Goal: Information Seeking & Learning: Understand process/instructions

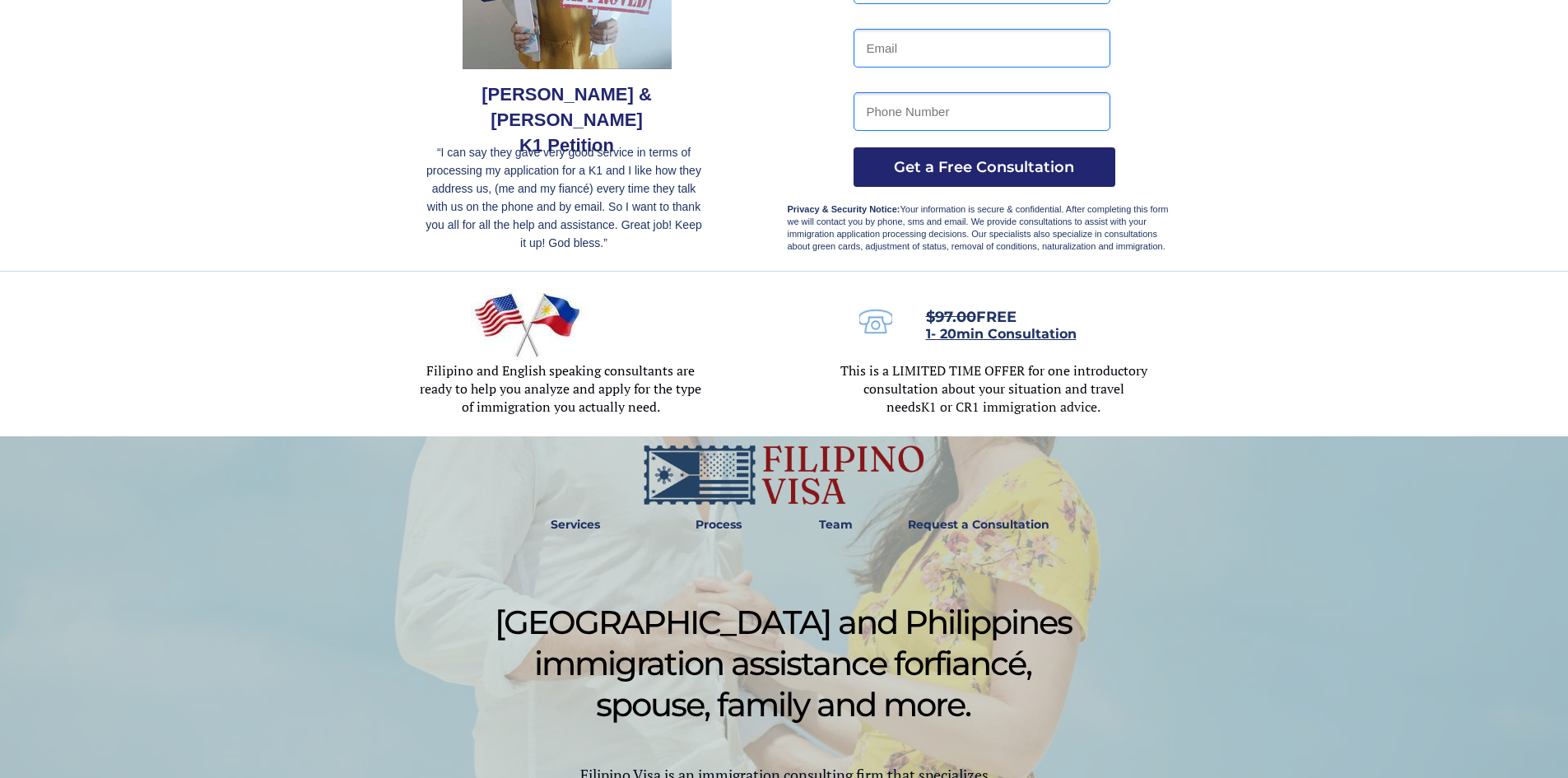
scroll to position [329, 0]
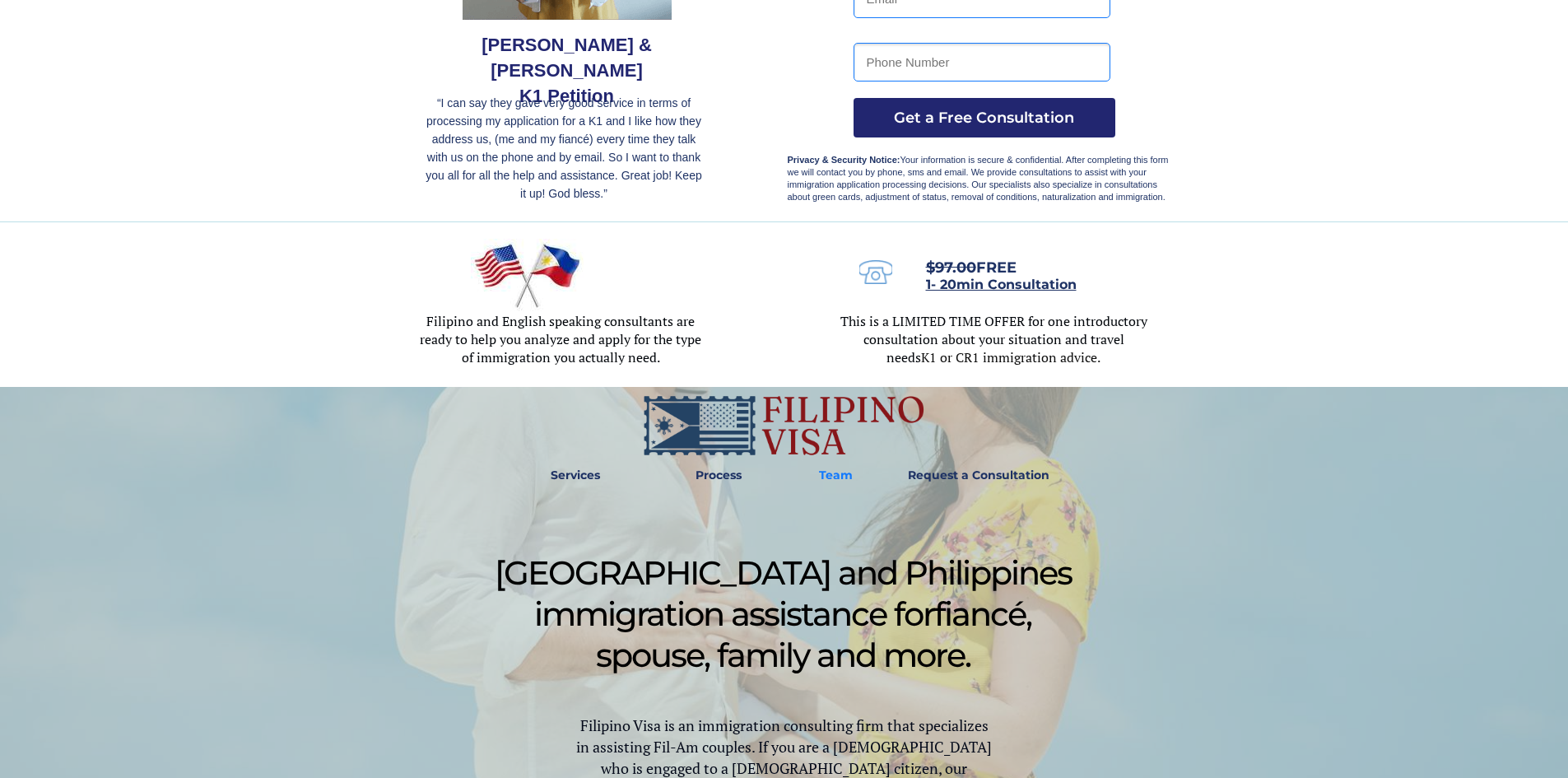
click at [853, 475] on span "Team" at bounding box center [835, 475] width 55 height 14
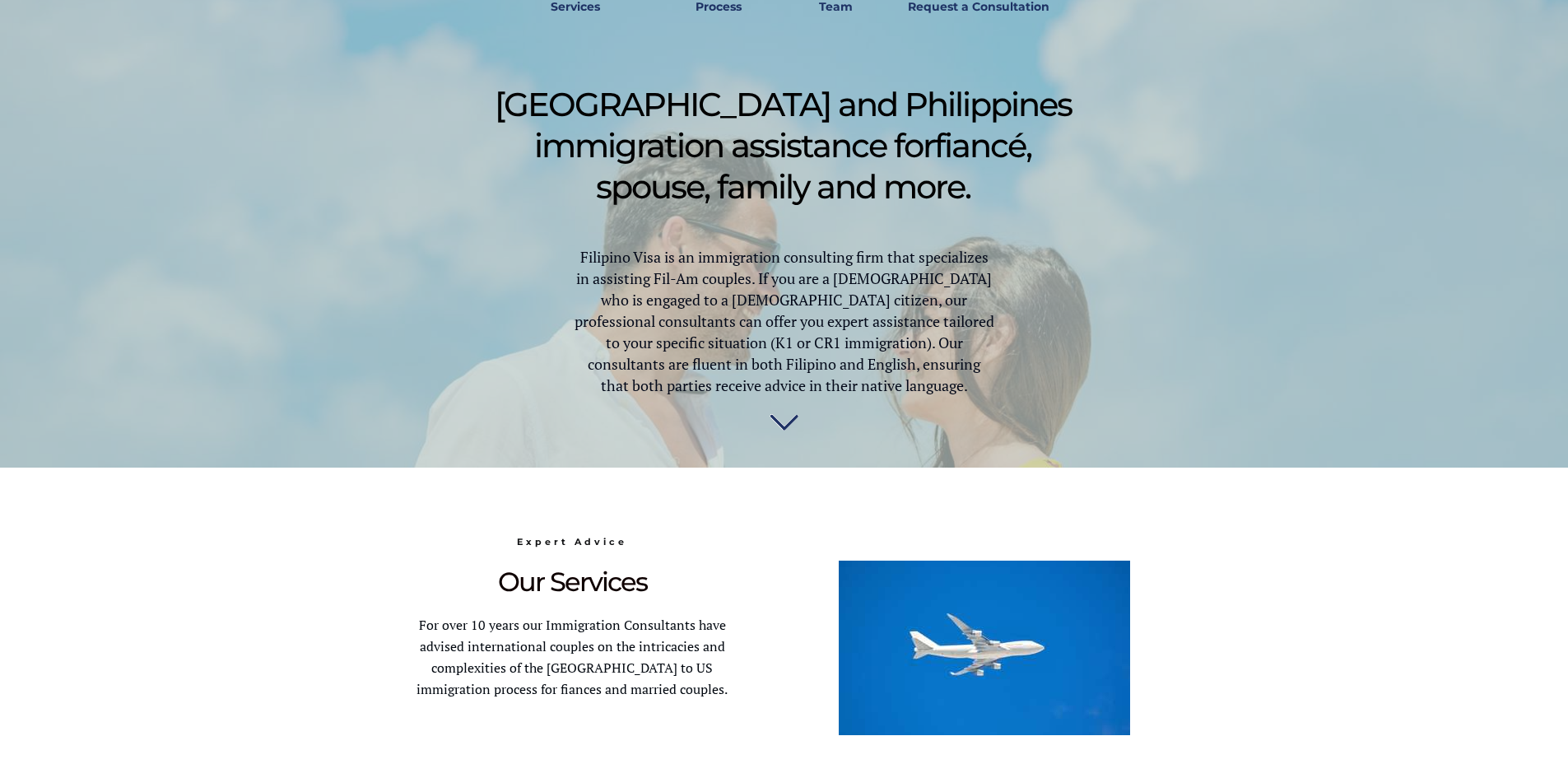
scroll to position [787, 0]
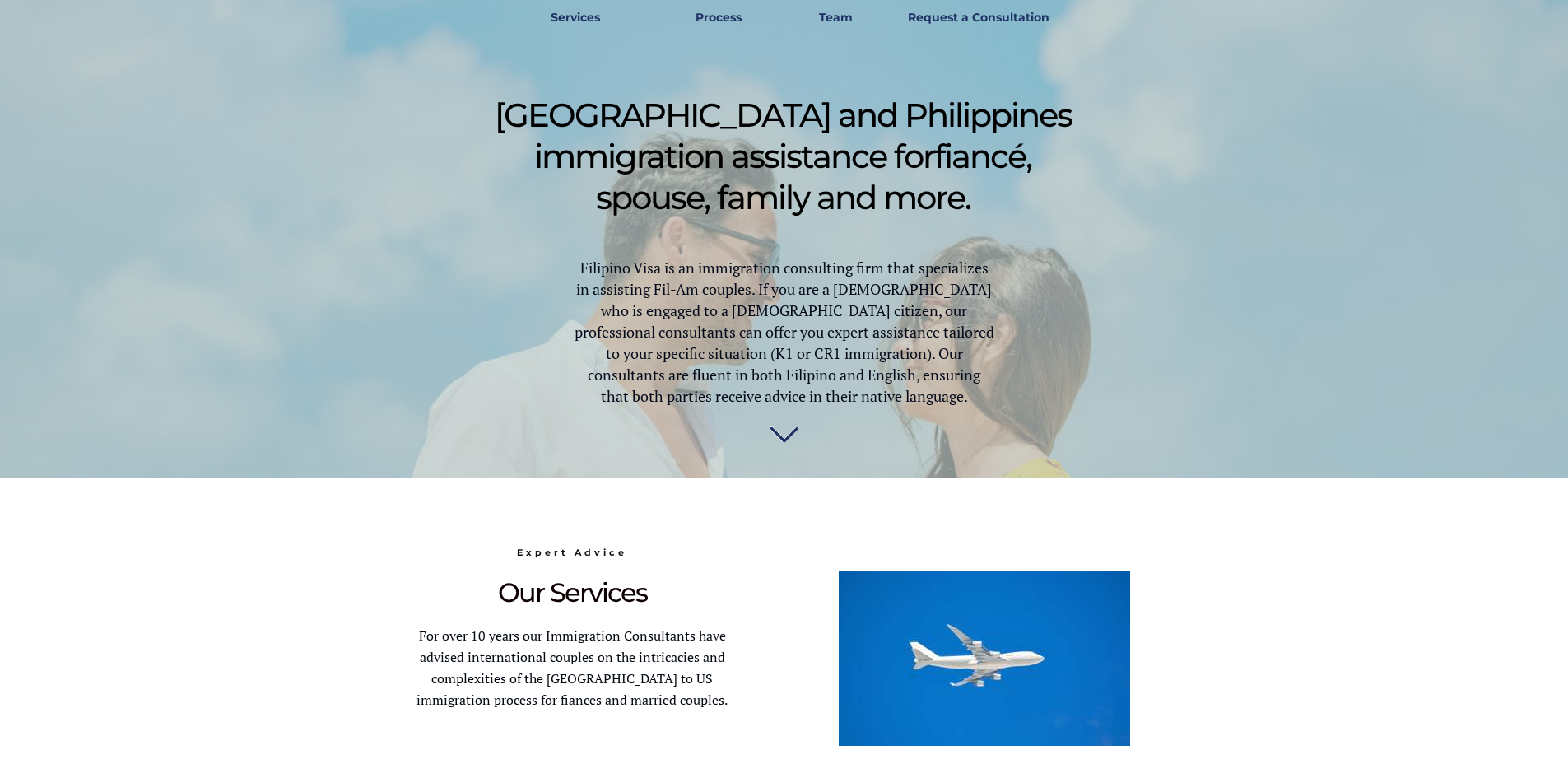
click at [784, 435] on img at bounding box center [784, 441] width 29 height 33
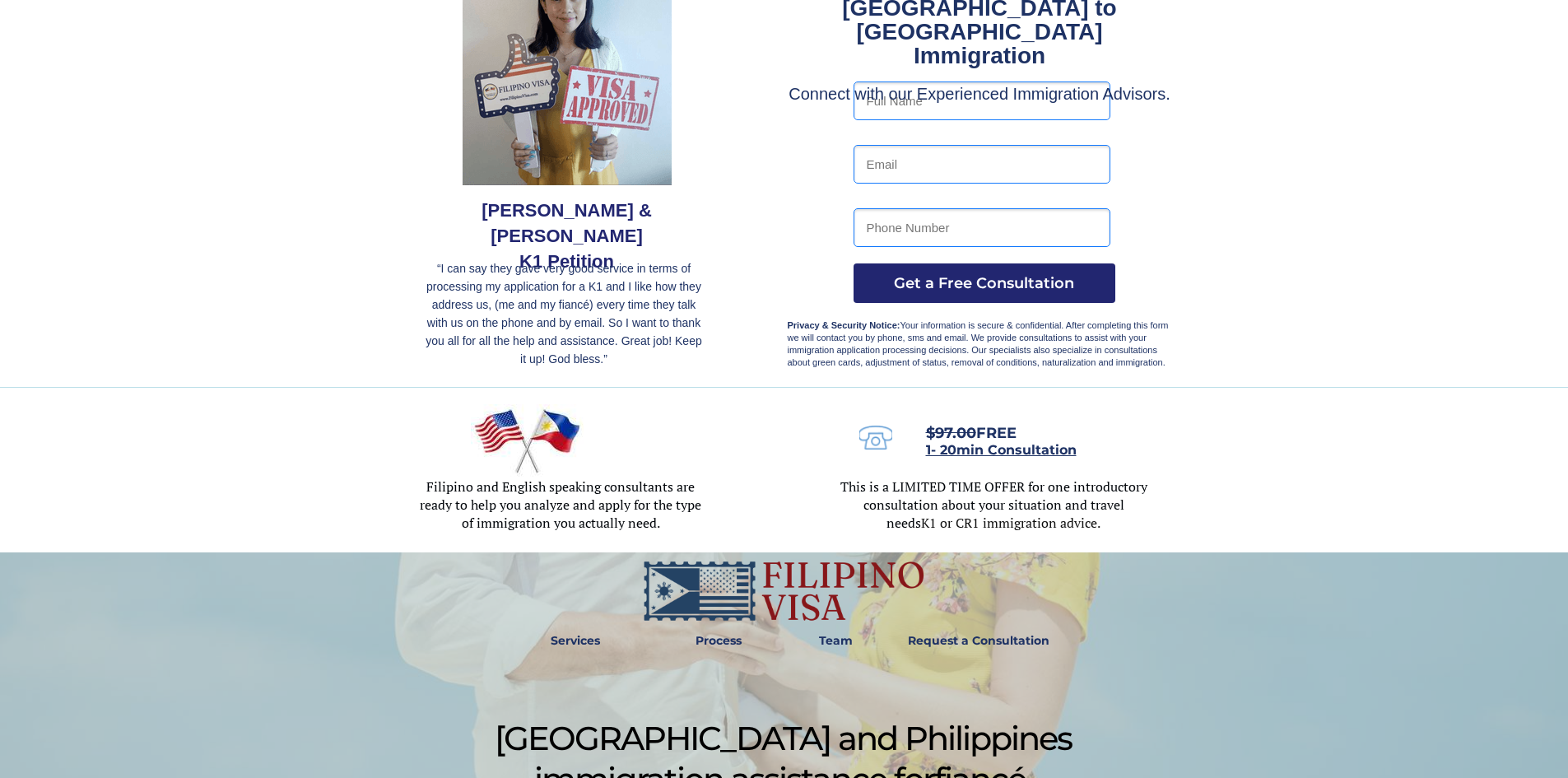
scroll to position [112, 0]
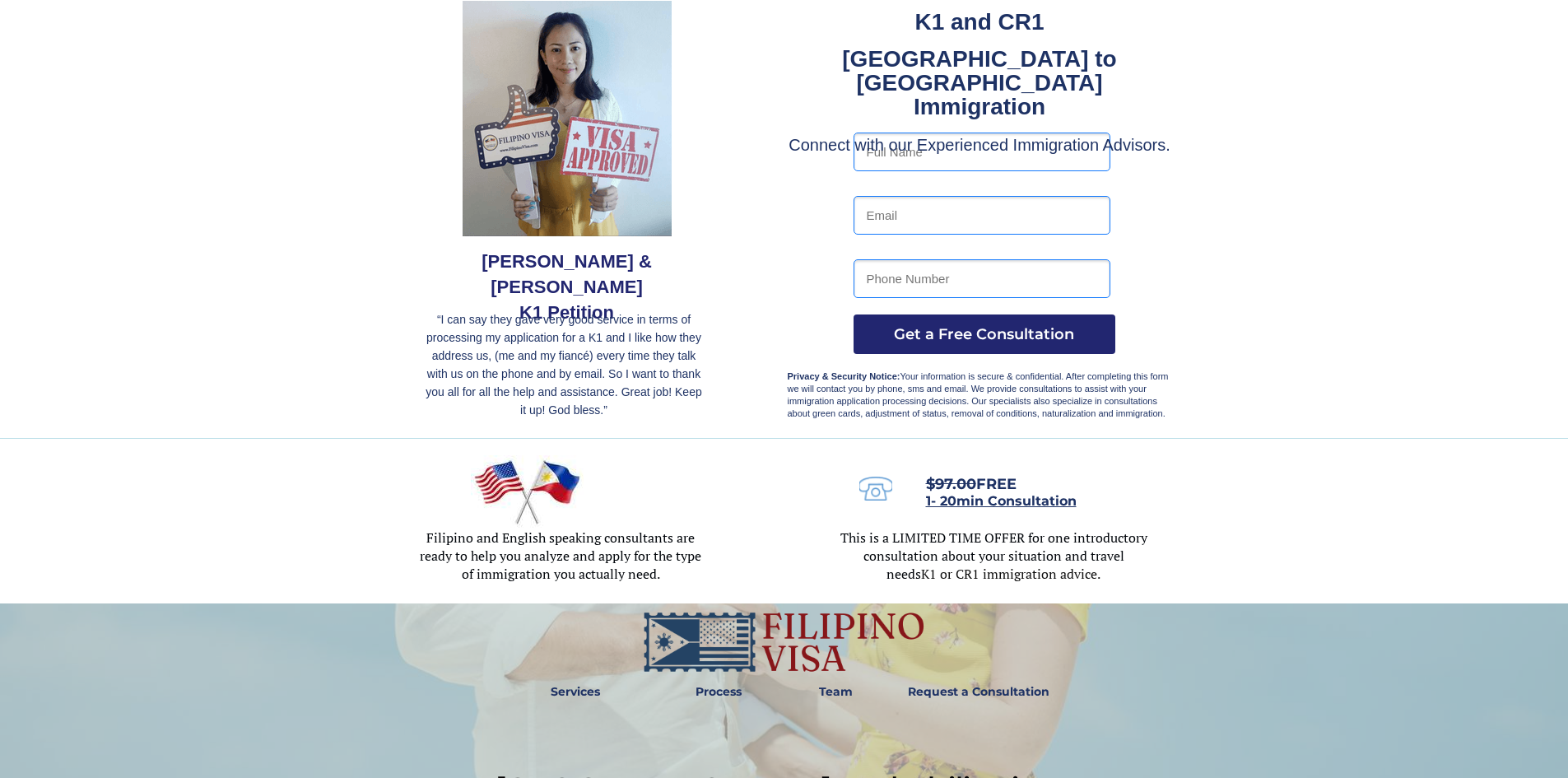
drag, startPoint x: 721, startPoint y: 690, endPoint x: 728, endPoint y: 686, distance: 8.1
click at [721, 690] on strong "Process" at bounding box center [719, 691] width 46 height 15
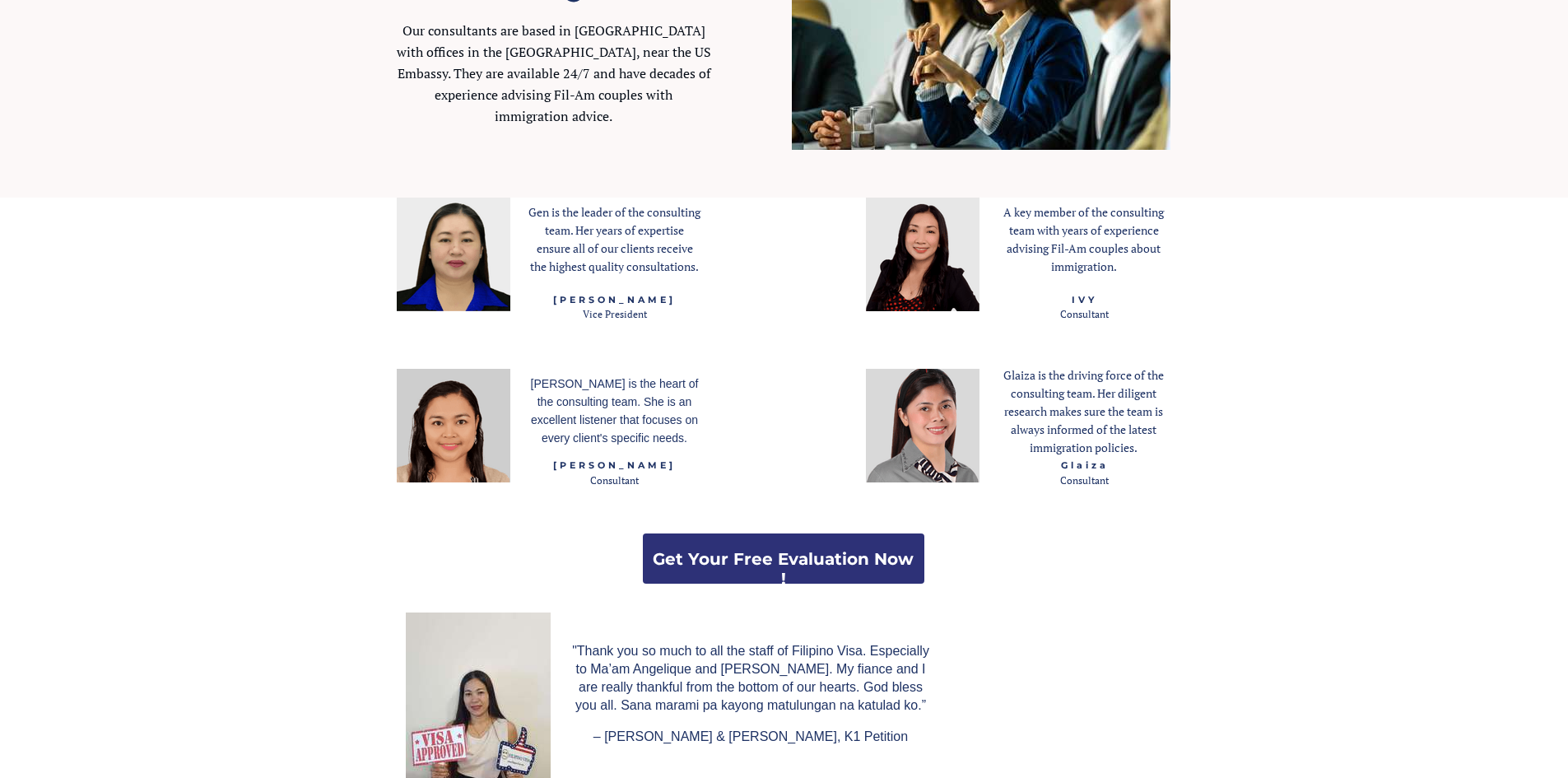
scroll to position [2214, 0]
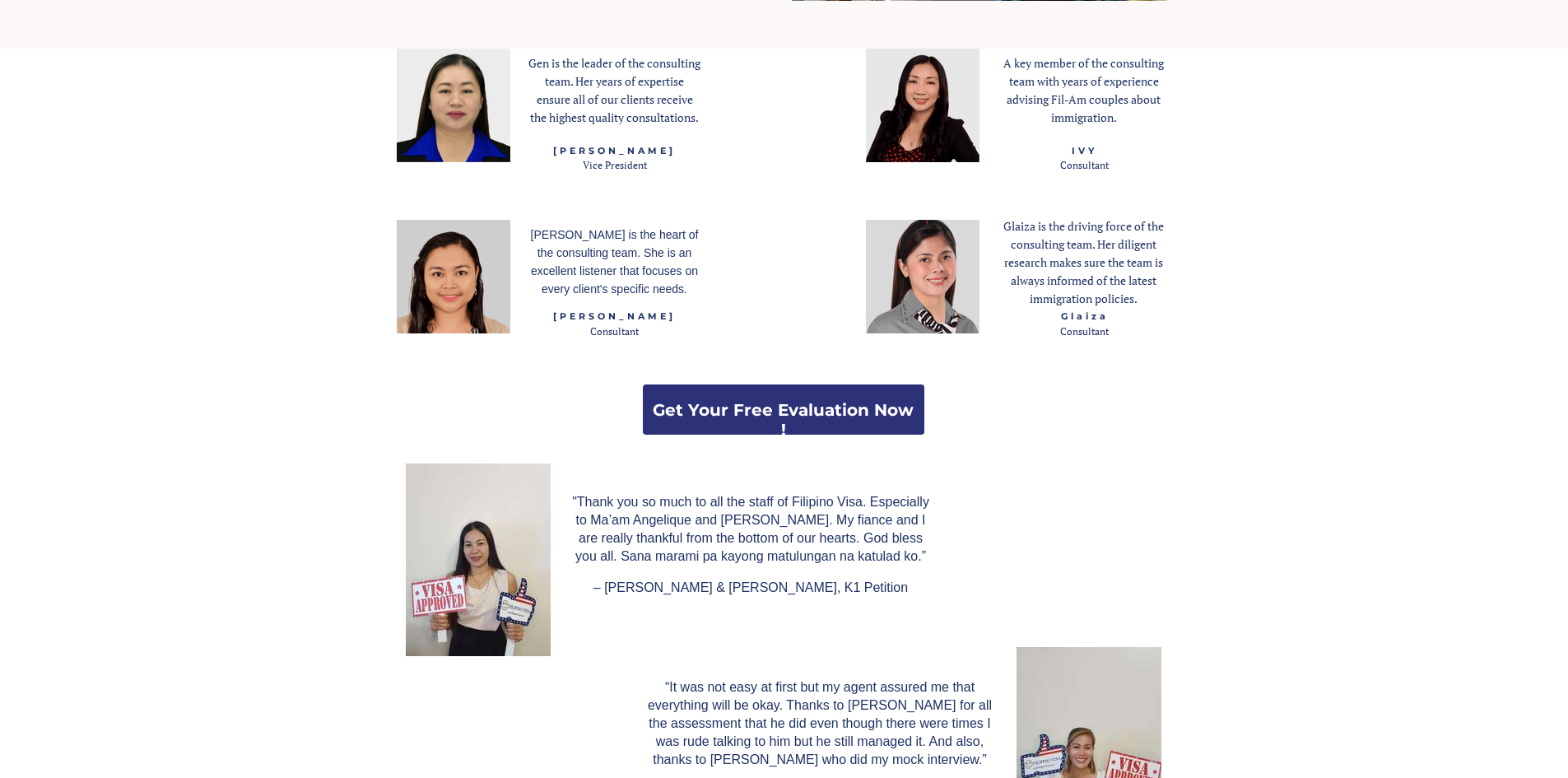
click at [866, 405] on strong "Get Your Free Evaluation Now !" at bounding box center [783, 420] width 261 height 40
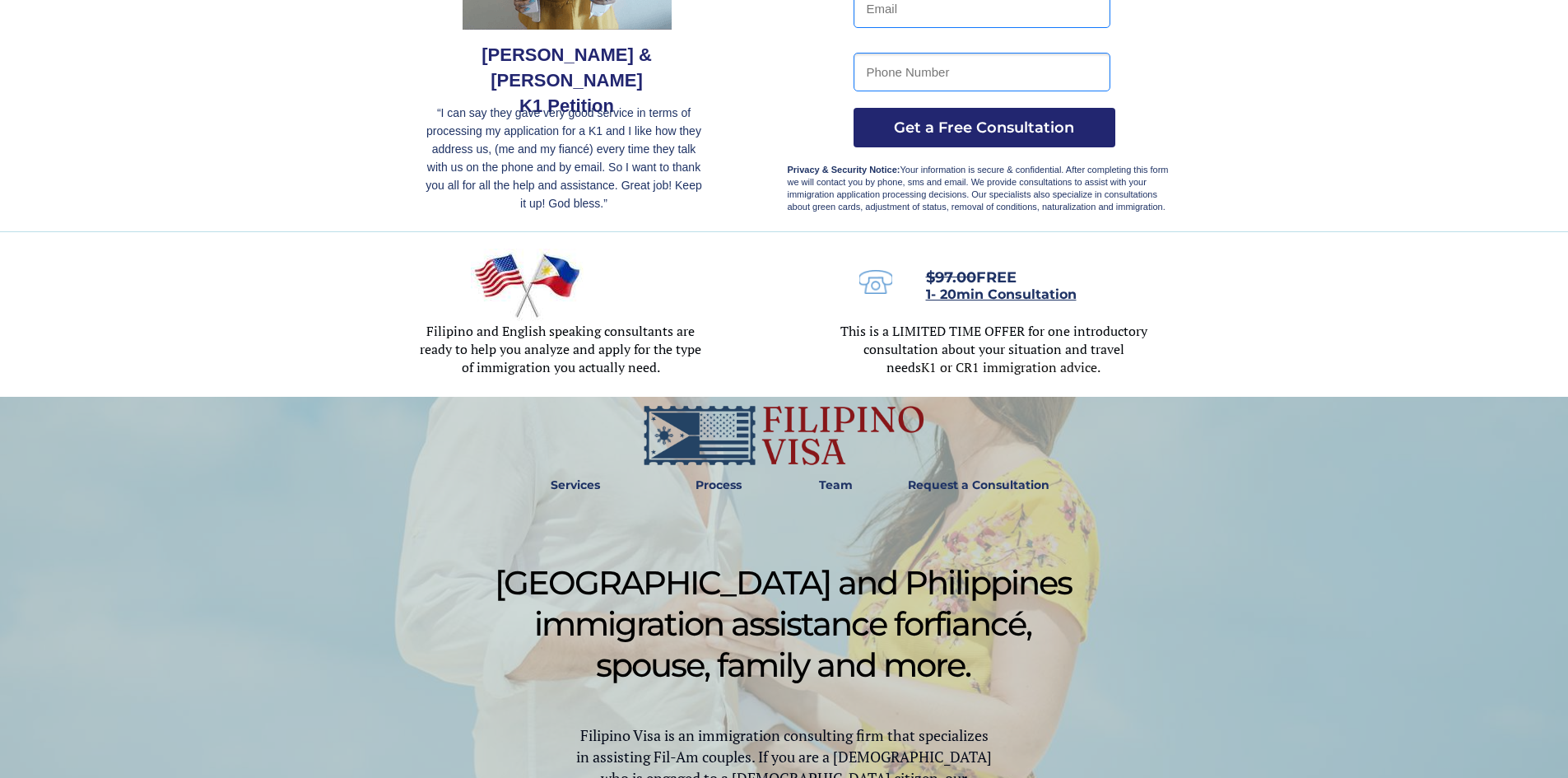
scroll to position [329, 0]
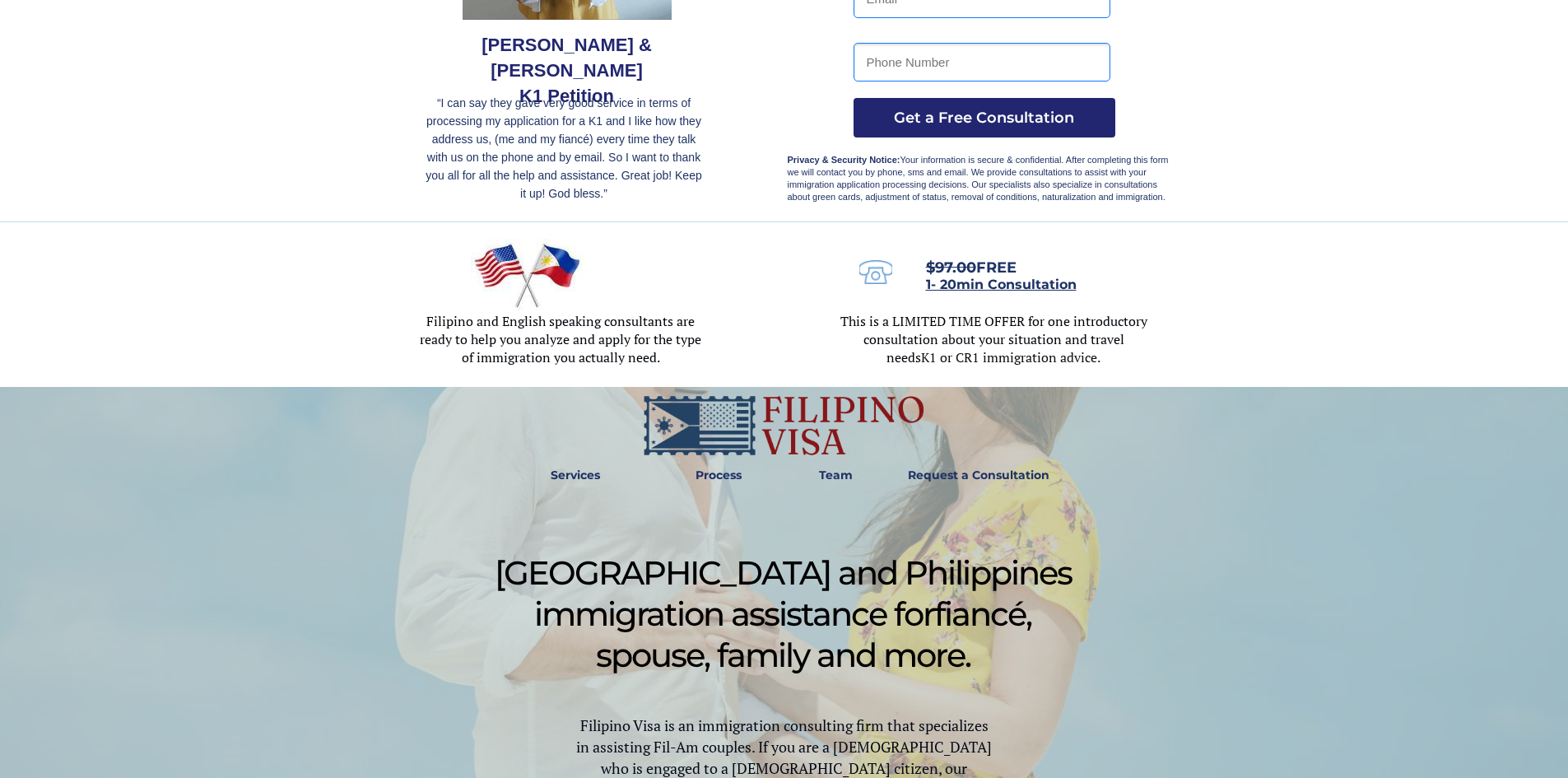
click at [726, 478] on strong "Process" at bounding box center [719, 475] width 46 height 15
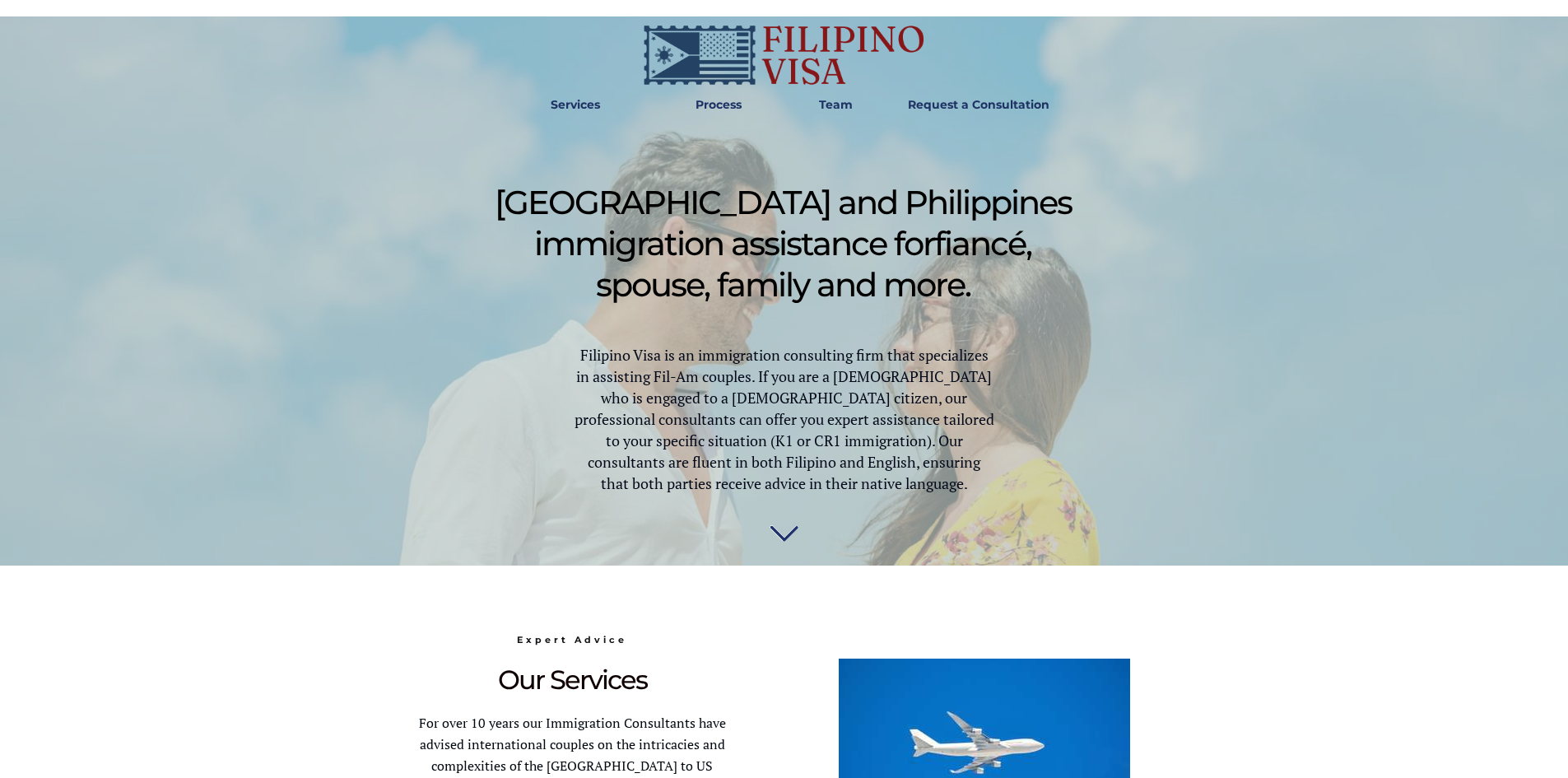
scroll to position [568, 0]
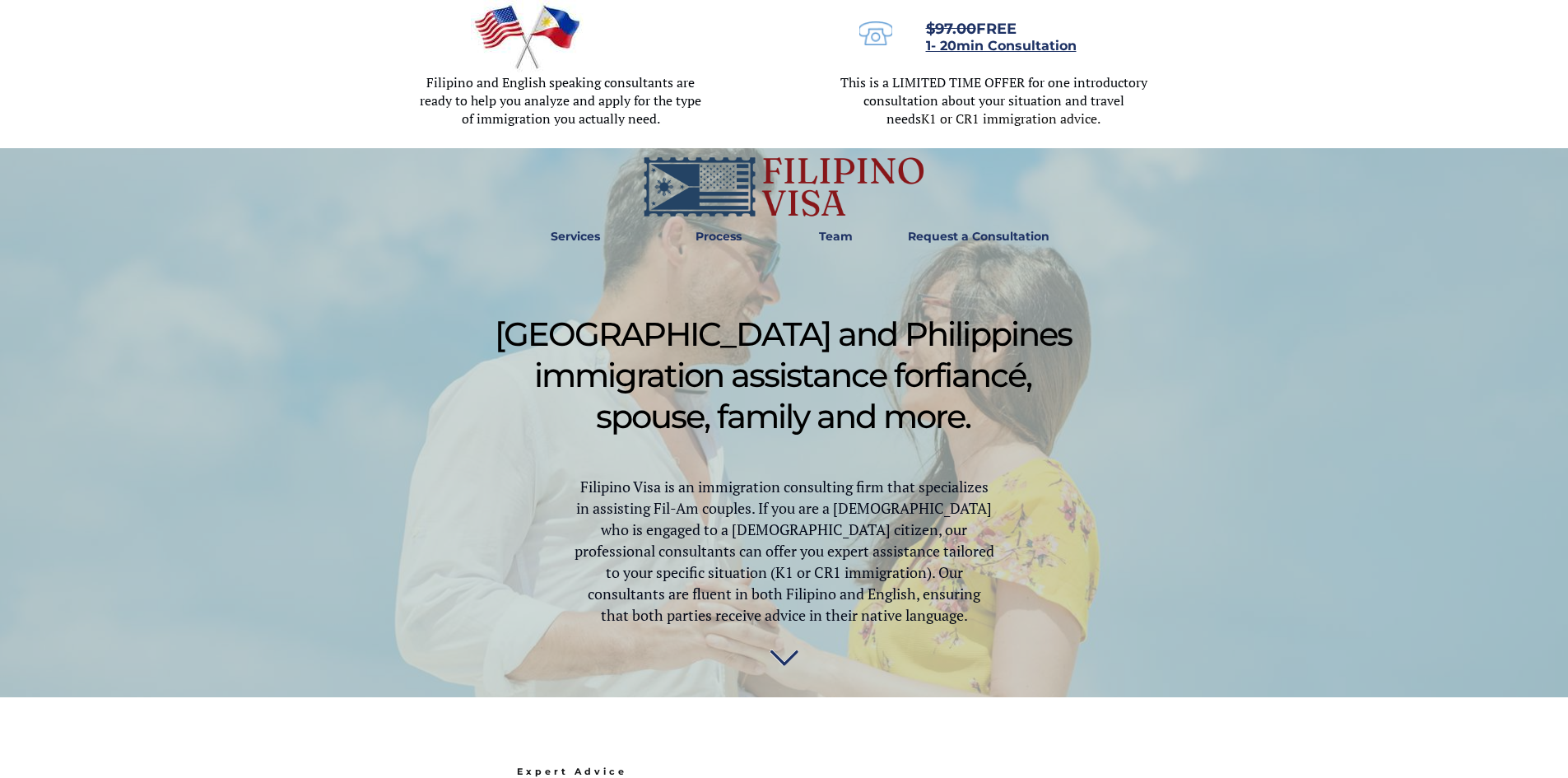
click at [787, 647] on img at bounding box center [784, 660] width 29 height 33
